Goal: Check status: Check status

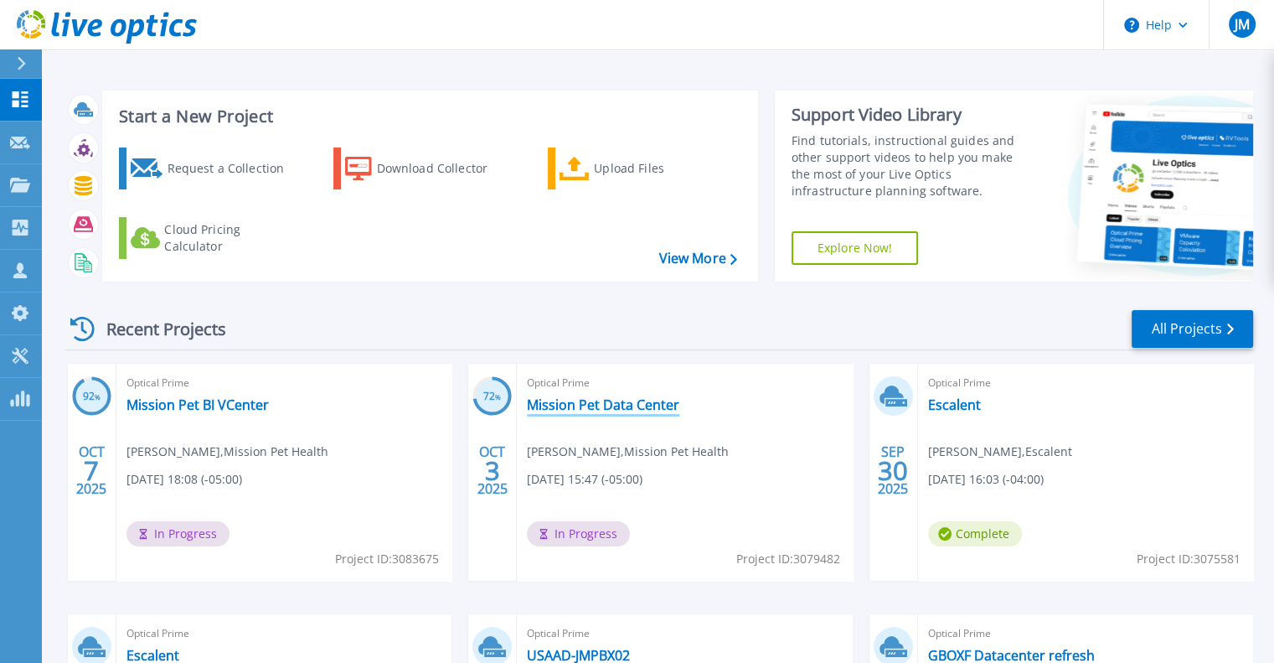
click at [600, 400] on link "Mission Pet Data Center" at bounding box center [603, 404] width 152 height 17
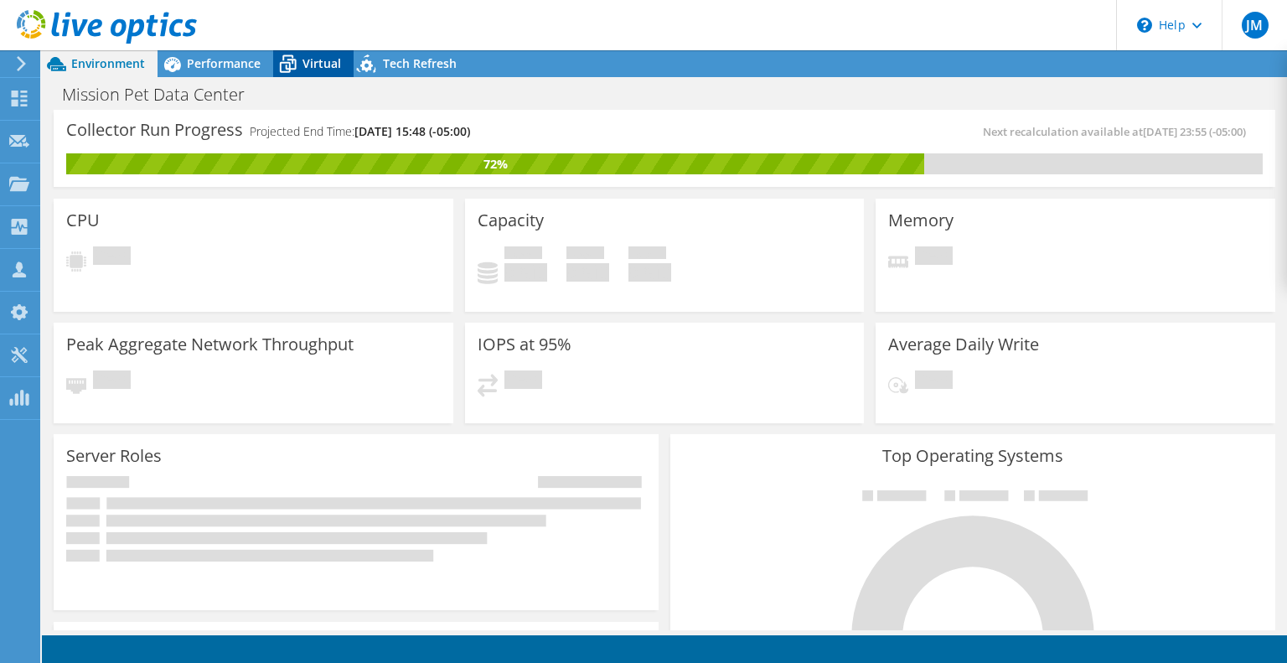
click at [305, 70] on span "Virtual" at bounding box center [321, 63] width 39 height 16
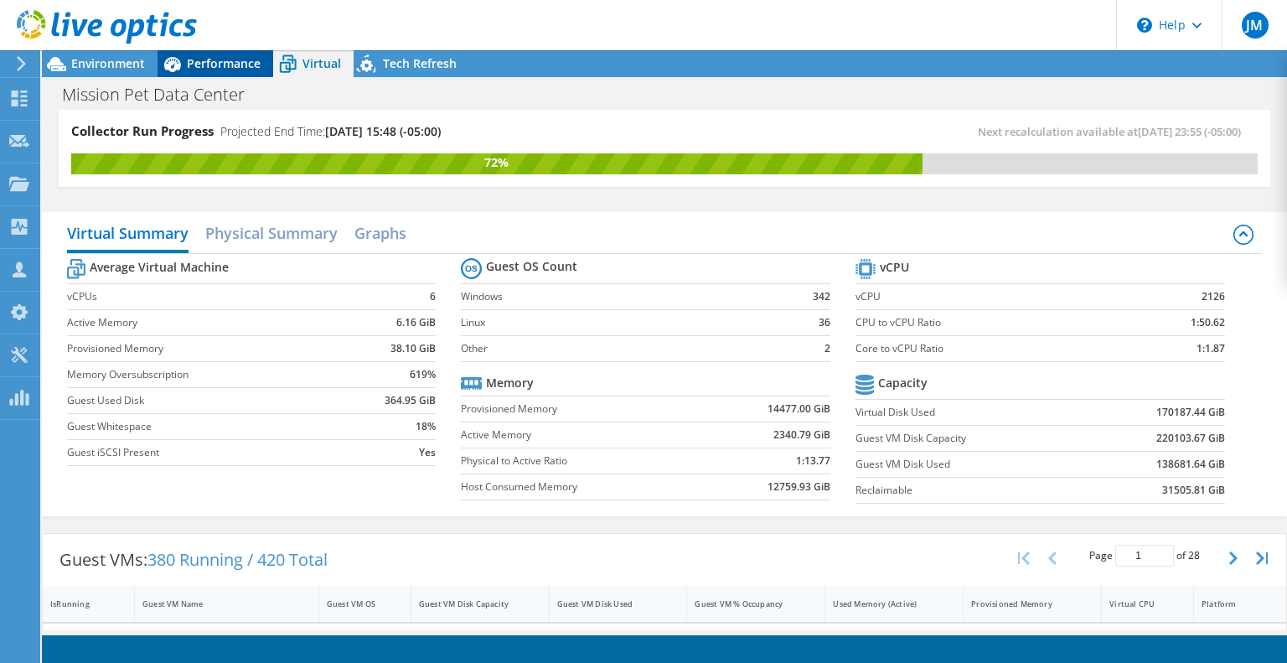
click at [226, 66] on span "Performance" at bounding box center [224, 63] width 74 height 16
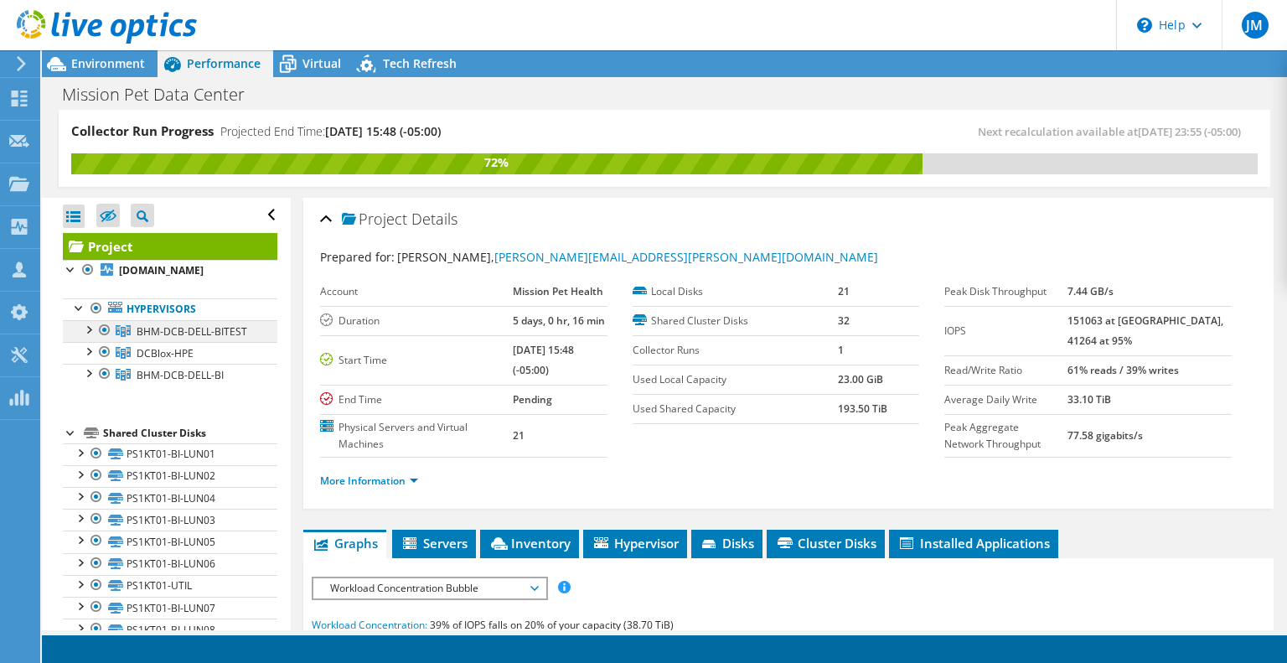
click at [195, 342] on link "BHM-DCB-DELL-BITEST" at bounding box center [170, 331] width 214 height 22
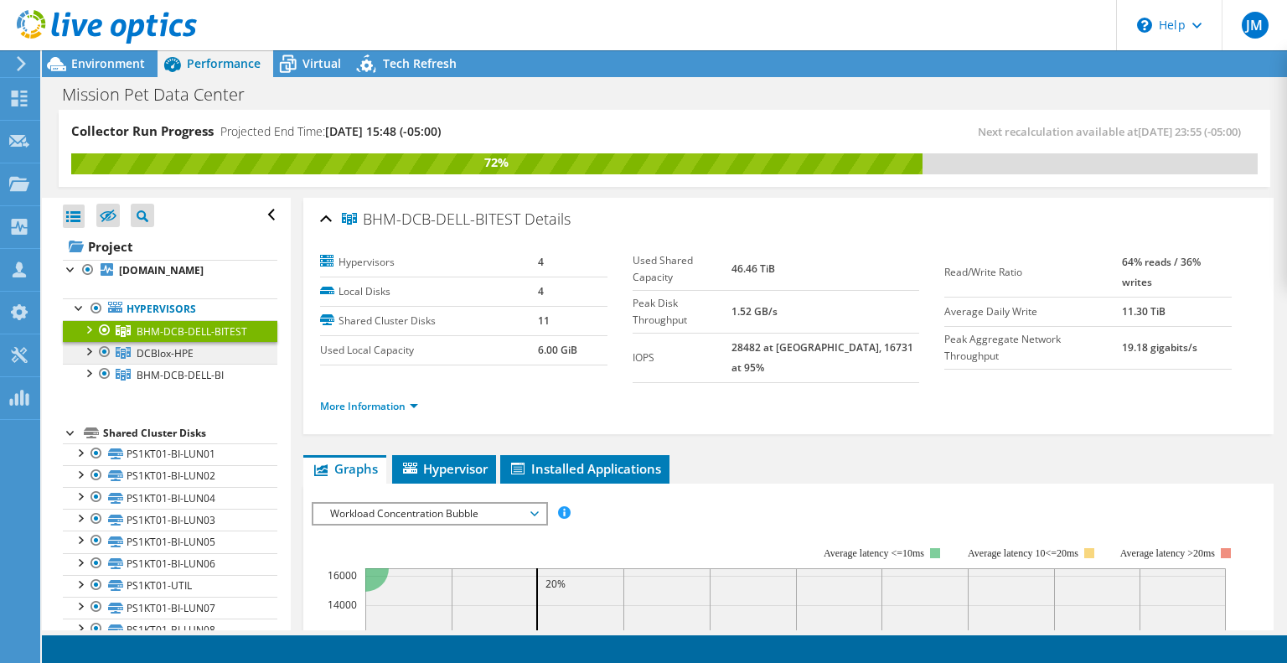
click at [202, 364] on link "DCBlox-HPE" at bounding box center [170, 353] width 214 height 22
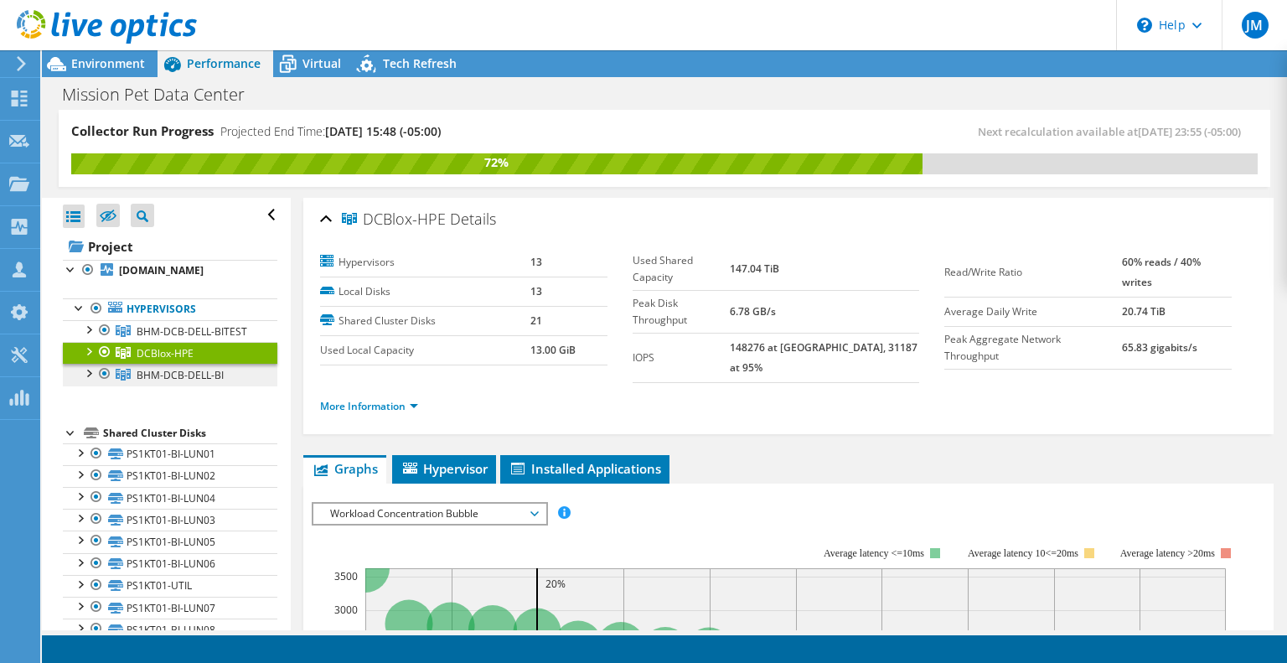
click at [183, 382] on span "BHM-DCB-DELL-BI" at bounding box center [180, 375] width 87 height 14
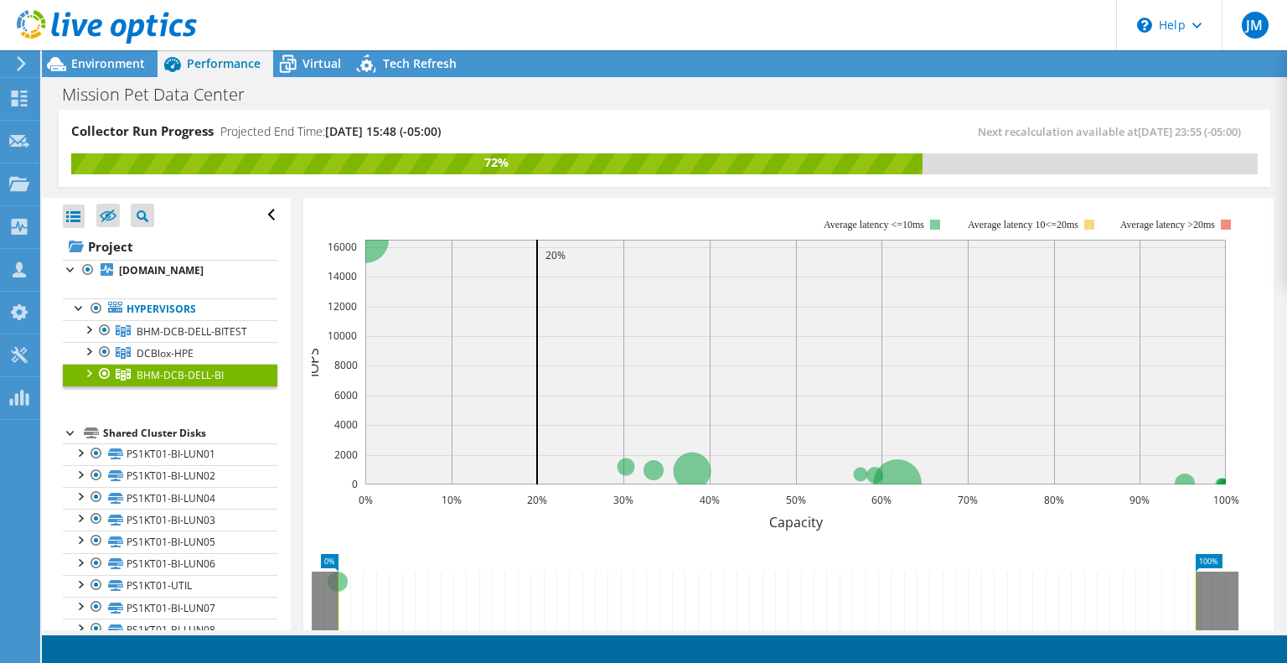
scroll to position [328, 0]
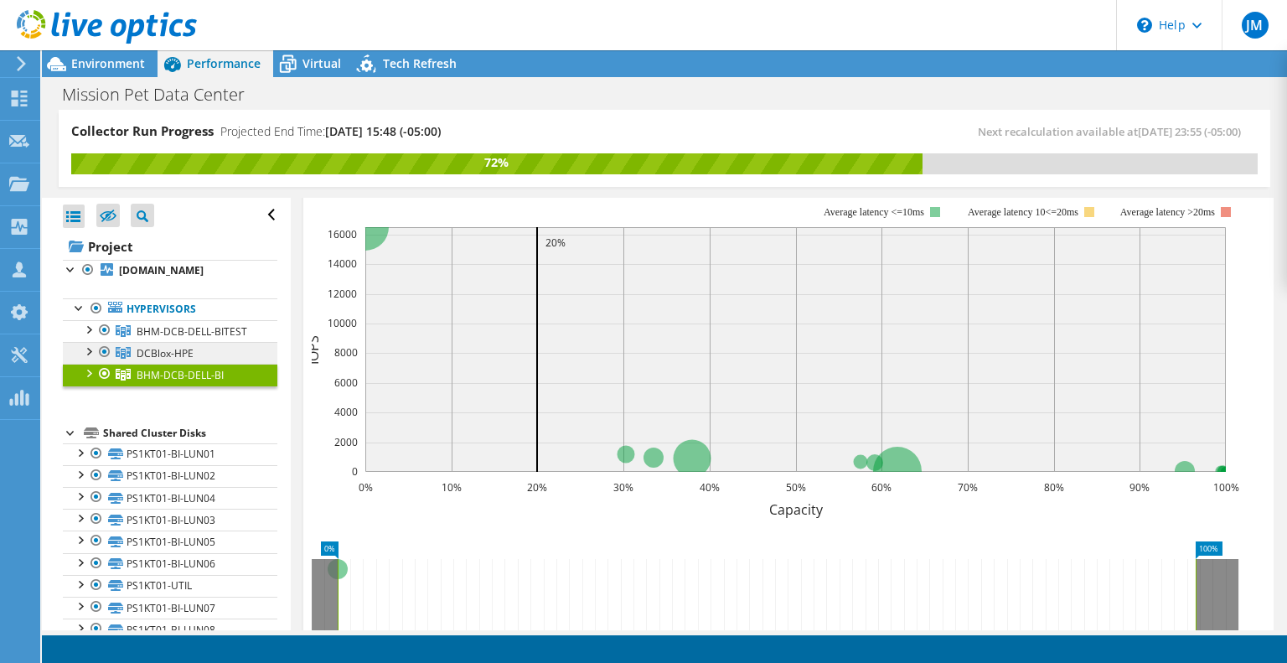
click at [184, 360] on span "DCBlox-HPE" at bounding box center [165, 353] width 57 height 14
